Goal: Information Seeking & Learning: Compare options

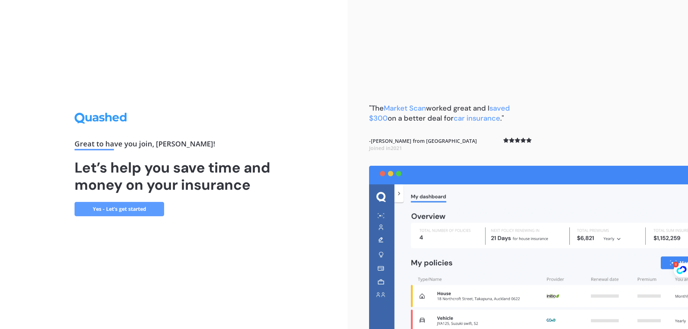
click at [135, 209] on link "Yes - Let’s get started" at bounding box center [120, 209] width 90 height 14
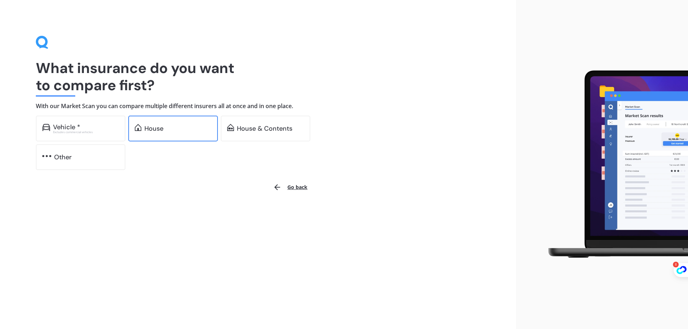
click at [190, 123] on div "House" at bounding box center [173, 129] width 90 height 26
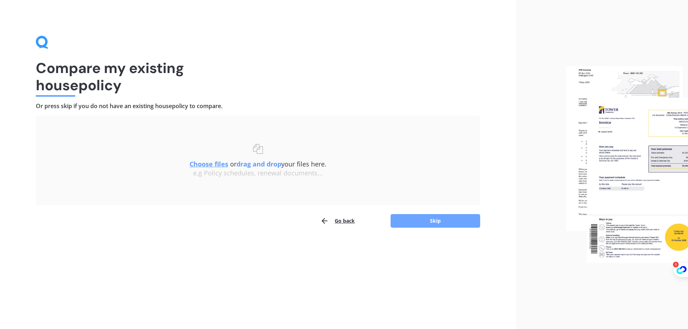
click at [428, 223] on button "Skip" at bounding box center [436, 221] width 90 height 14
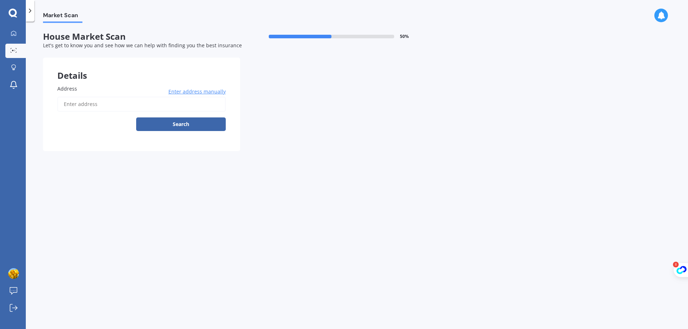
click at [126, 91] on label "Address" at bounding box center [140, 89] width 166 height 8
click at [126, 97] on input "Address" at bounding box center [141, 104] width 168 height 15
click at [117, 106] on input "Address" at bounding box center [141, 104] width 168 height 15
type input "[STREET_ADDRESS] 2014"
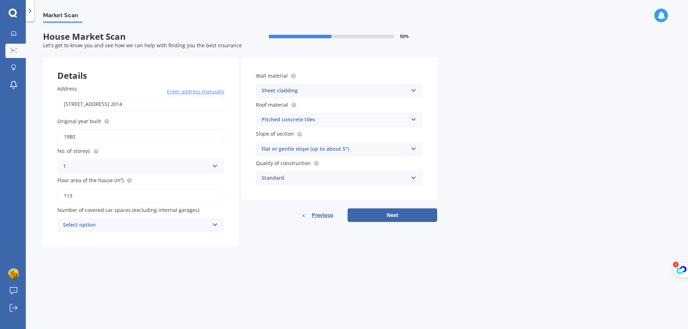
click at [426, 216] on button "Next" at bounding box center [393, 216] width 90 height 14
click at [142, 225] on div "Select option" at bounding box center [137, 225] width 143 height 8
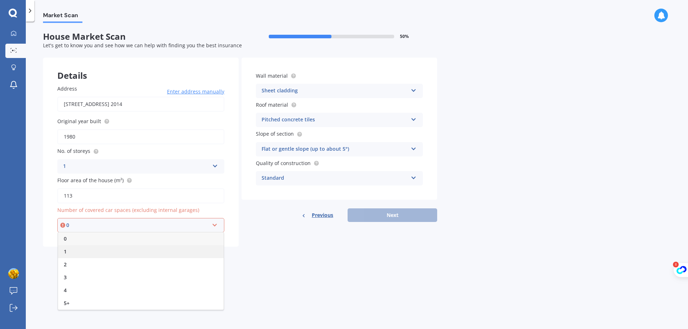
click at [122, 250] on div "1" at bounding box center [141, 251] width 166 height 13
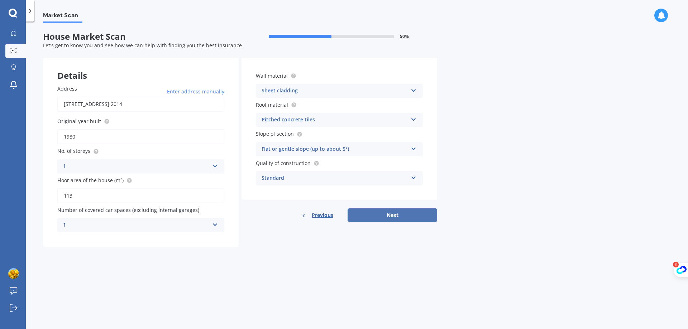
click at [407, 214] on button "Next" at bounding box center [393, 216] width 90 height 14
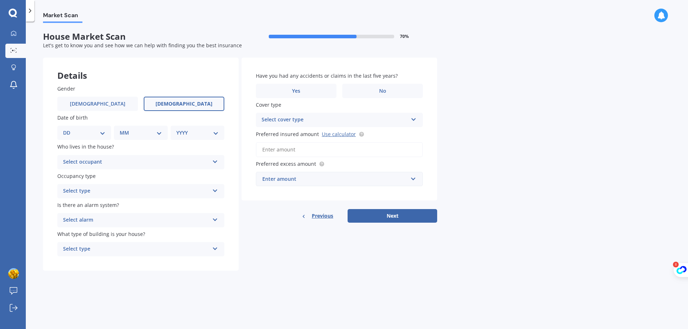
click at [168, 110] on label "[DEMOGRAPHIC_DATA]" at bounding box center [184, 104] width 81 height 14
click at [0, 0] on input "[DEMOGRAPHIC_DATA]" at bounding box center [0, 0] width 0 height 0
click at [100, 135] on select "DD 01 02 03 04 05 06 07 08 09 10 11 12 13 14 15 16 17 18 19 20 21 22 23 24 25 2…" at bounding box center [84, 133] width 42 height 8
select select "15"
click at [69, 129] on select "DD 01 02 03 04 05 06 07 08 09 10 11 12 13 14 15 16 17 18 19 20 21 22 23 24 25 2…" at bounding box center [84, 133] width 42 height 8
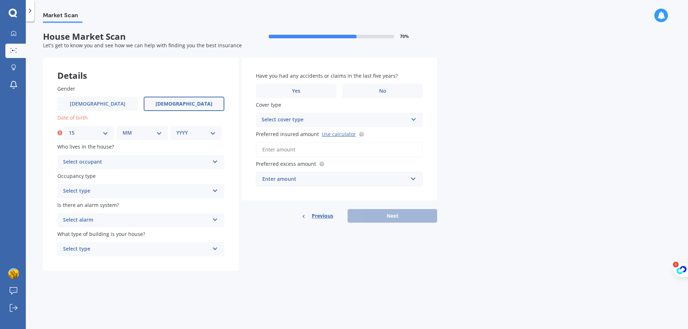
click at [129, 129] on select "MM 01 02 03 04 05 06 07 08 09 10 11 12" at bounding box center [142, 133] width 39 height 8
select select "11"
click at [123, 129] on select "MM 01 02 03 04 05 06 07 08 09 10 11 12" at bounding box center [142, 133] width 39 height 8
click at [200, 131] on select "YYYY 2009 2008 2007 2006 2005 2004 2003 2002 2001 2000 1999 1998 1997 1996 1995…" at bounding box center [195, 133] width 39 height 8
select select "1981"
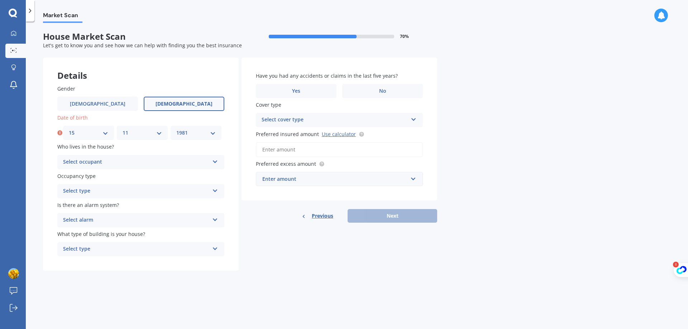
click at [176, 129] on select "YYYY 2009 2008 2007 2006 2005 2004 2003 2002 2001 2000 1999 1998 1997 1996 1995…" at bounding box center [195, 133] width 39 height 8
click at [105, 165] on div "Select occupant" at bounding box center [136, 162] width 146 height 9
click at [106, 175] on div "Owner" at bounding box center [141, 176] width 166 height 13
click at [108, 191] on div "Select type" at bounding box center [136, 191] width 146 height 9
click at [109, 205] on div "Permanent" at bounding box center [141, 205] width 166 height 13
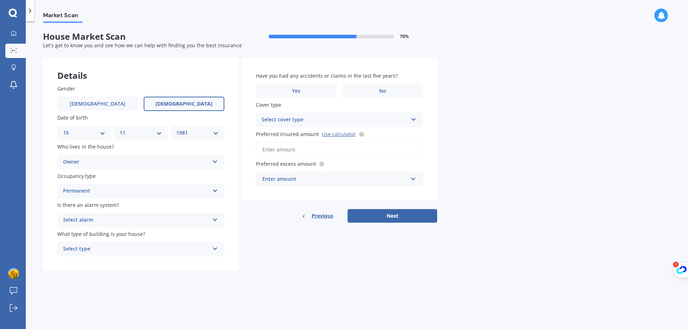
click at [112, 223] on div "Select alarm" at bounding box center [136, 220] width 146 height 9
click at [113, 239] on div "Yes, monitored" at bounding box center [141, 234] width 166 height 13
click at [113, 249] on div "Select type" at bounding box center [136, 249] width 146 height 9
click at [110, 266] on div "Freestanding" at bounding box center [141, 263] width 166 height 13
click at [386, 88] on label "No" at bounding box center [382, 91] width 81 height 14
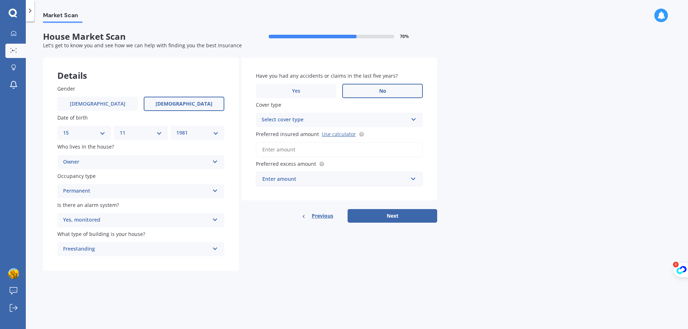
click at [0, 0] on input "No" at bounding box center [0, 0] width 0 height 0
click at [288, 123] on div "Select cover type" at bounding box center [335, 120] width 146 height 9
click at [289, 123] on div "High" at bounding box center [335, 120] width 146 height 9
click at [312, 121] on div "Select cover type" at bounding box center [336, 120] width 143 height 8
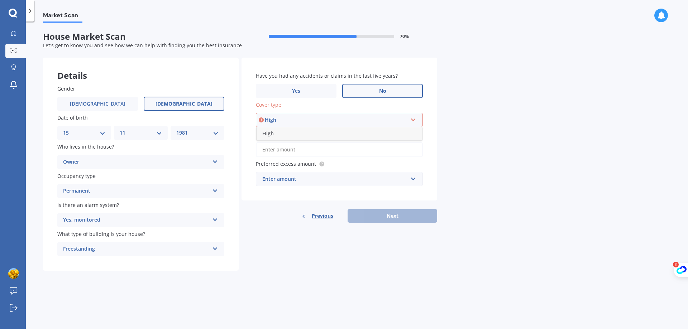
click at [329, 136] on div "High" at bounding box center [340, 133] width 166 height 13
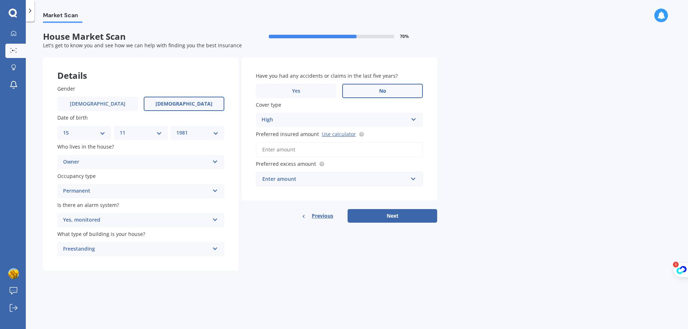
click at [314, 149] on input "Preferred insured amount Use calculator" at bounding box center [339, 149] width 167 height 15
click at [334, 134] on link "Use calculator" at bounding box center [339, 134] width 34 height 7
click at [296, 149] on input "Preferred insured amount Use calculator" at bounding box center [339, 149] width 167 height 15
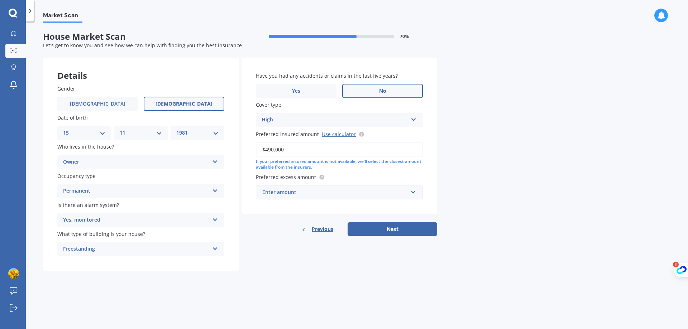
type input "$490,000"
click at [357, 173] on div "Have you had any accidents or claims in the last five years? Yes No Cover type …" at bounding box center [340, 136] width 196 height 157
click at [318, 195] on div "Enter amount" at bounding box center [334, 192] width 145 height 8
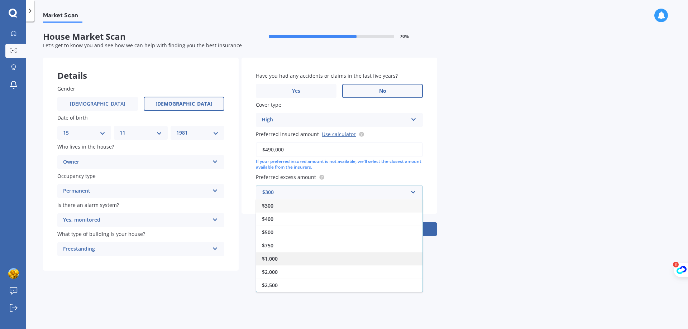
click at [314, 257] on div "$1,000" at bounding box center [339, 258] width 166 height 13
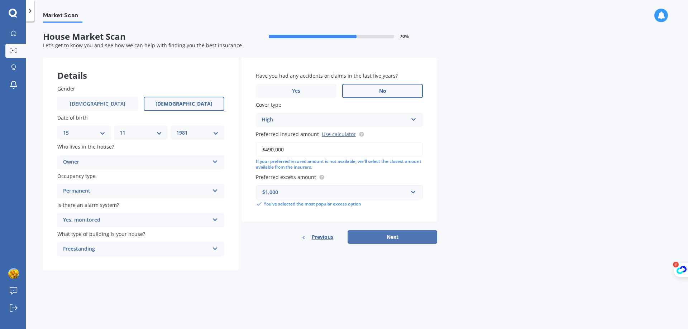
click at [396, 232] on button "Next" at bounding box center [393, 237] width 90 height 14
select select "15"
select select "11"
select select "1981"
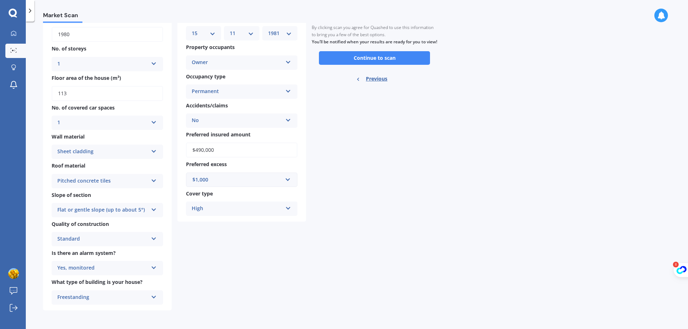
scroll to position [42, 0]
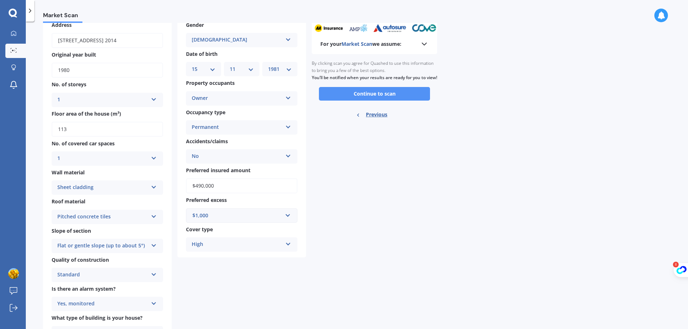
click at [376, 101] on button "Continue to scan" at bounding box center [374, 94] width 111 height 14
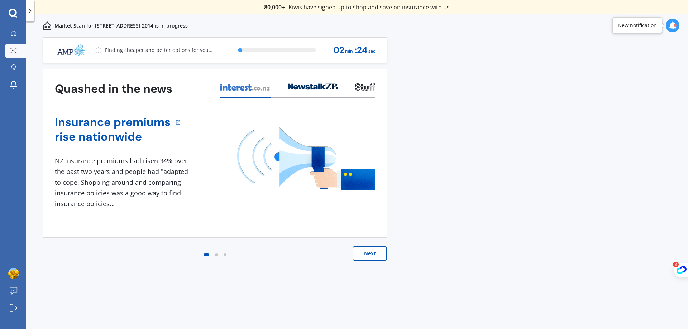
click at [369, 253] on button "Next" at bounding box center [370, 254] width 34 height 14
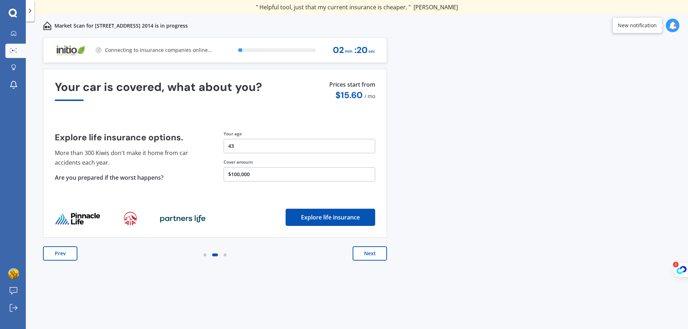
click at [369, 253] on button "Next" at bounding box center [370, 254] width 34 height 14
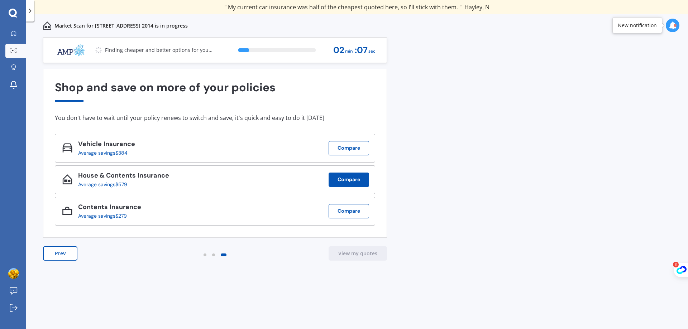
drag, startPoint x: 356, startPoint y: 181, endPoint x: 343, endPoint y: 184, distance: 13.6
click at [343, 184] on button "Compare" at bounding box center [349, 180] width 40 height 14
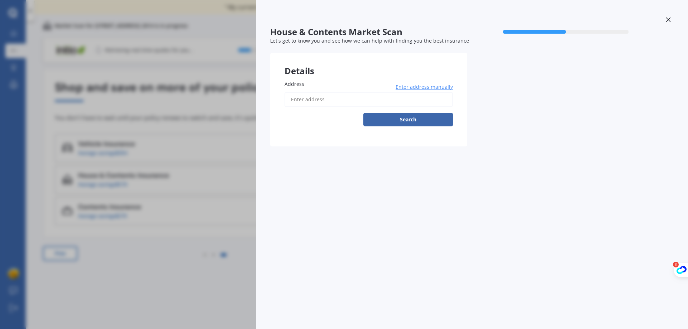
click at [323, 101] on input "Address" at bounding box center [369, 99] width 168 height 15
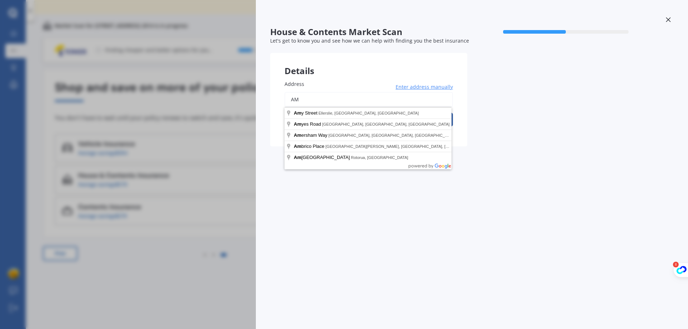
type input "A"
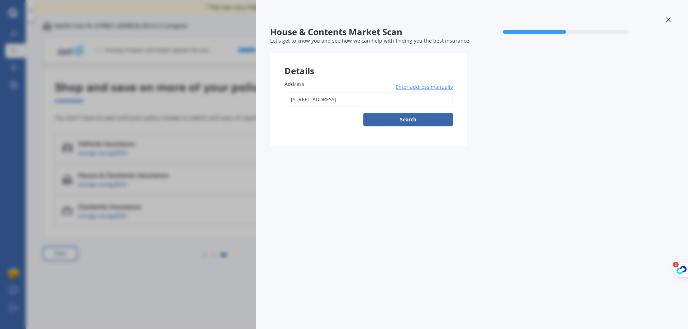
type input "[STREET_ADDRESS] 2014"
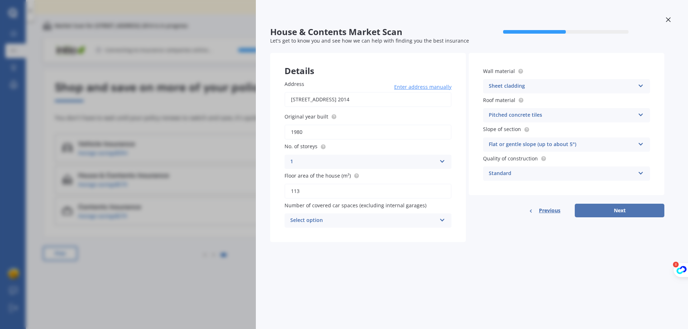
click at [628, 213] on button "Next" at bounding box center [620, 211] width 90 height 14
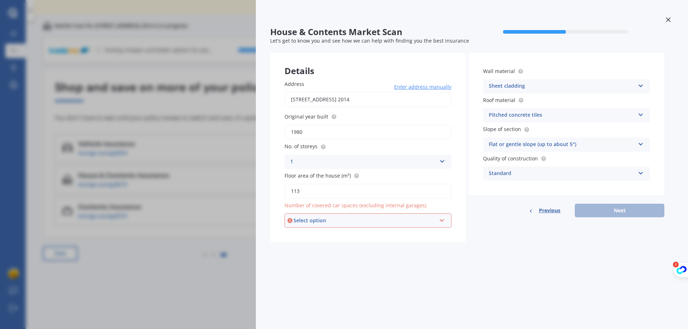
click at [397, 220] on div "Select option" at bounding box center [364, 221] width 143 height 8
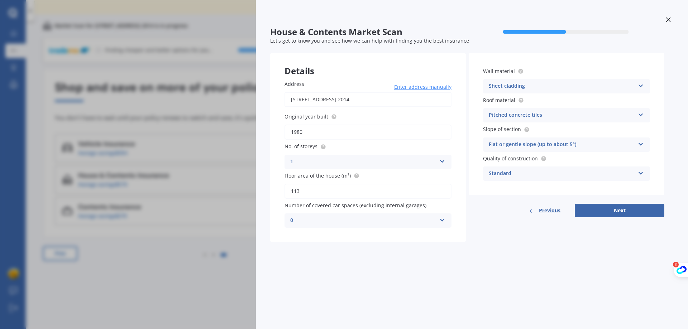
click at [191, 178] on div "House & Contents Market Scan 50 % Let's get to know you and see how we can help…" at bounding box center [344, 164] width 688 height 329
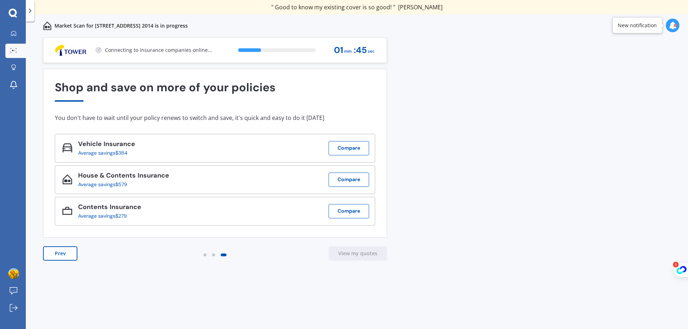
click at [142, 278] on div "Previous 80,000+ Kiwis have signed up to shop and save on insurance with us " H…" at bounding box center [357, 191] width 662 height 308
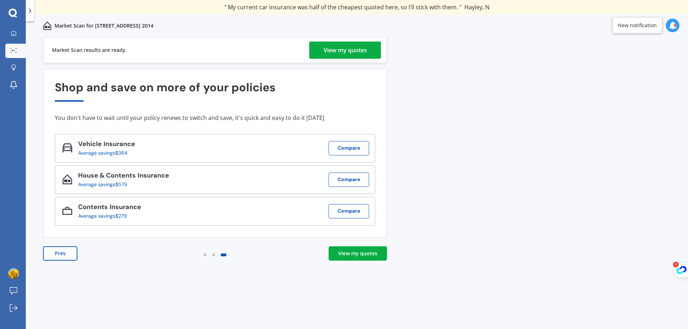
click at [363, 56] on div "View my quotes" at bounding box center [345, 50] width 43 height 17
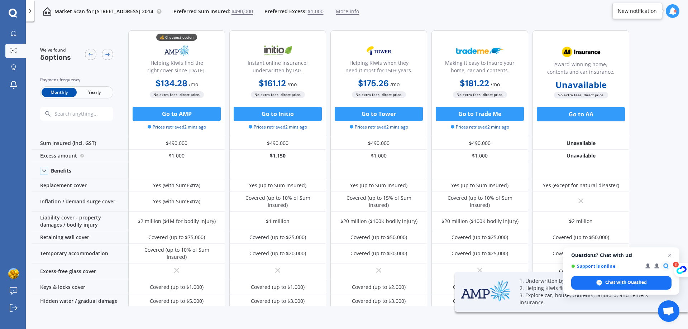
click at [95, 95] on span "Yearly" at bounding box center [94, 92] width 35 height 9
